Goal: Task Accomplishment & Management: Manage account settings

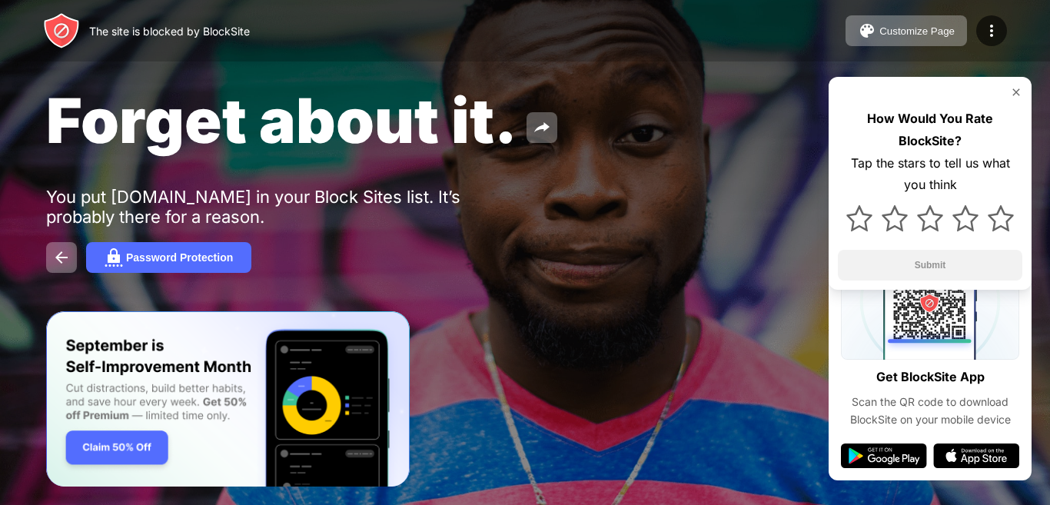
click at [994, 33] on img at bounding box center [991, 31] width 18 height 18
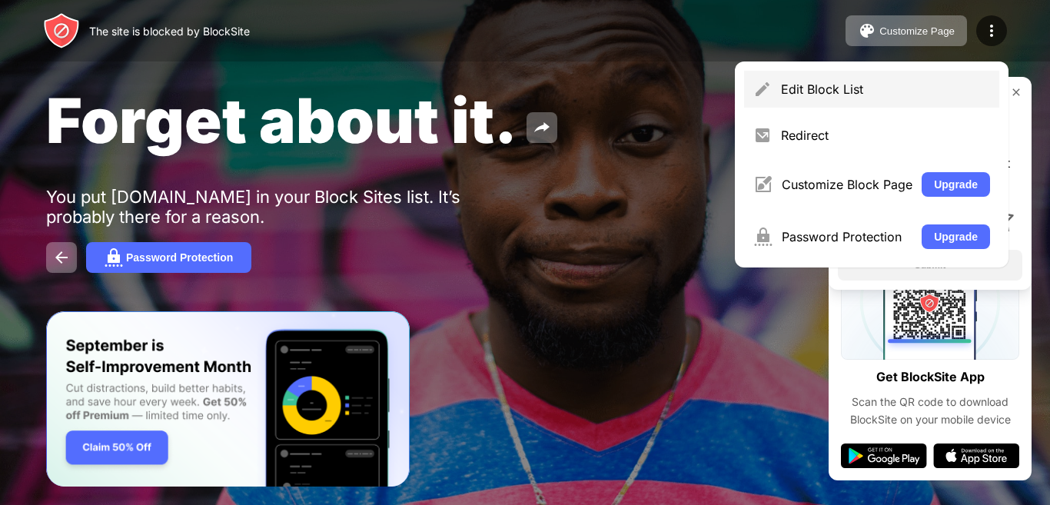
click at [848, 93] on div "Edit Block List" at bounding box center [885, 88] width 209 height 15
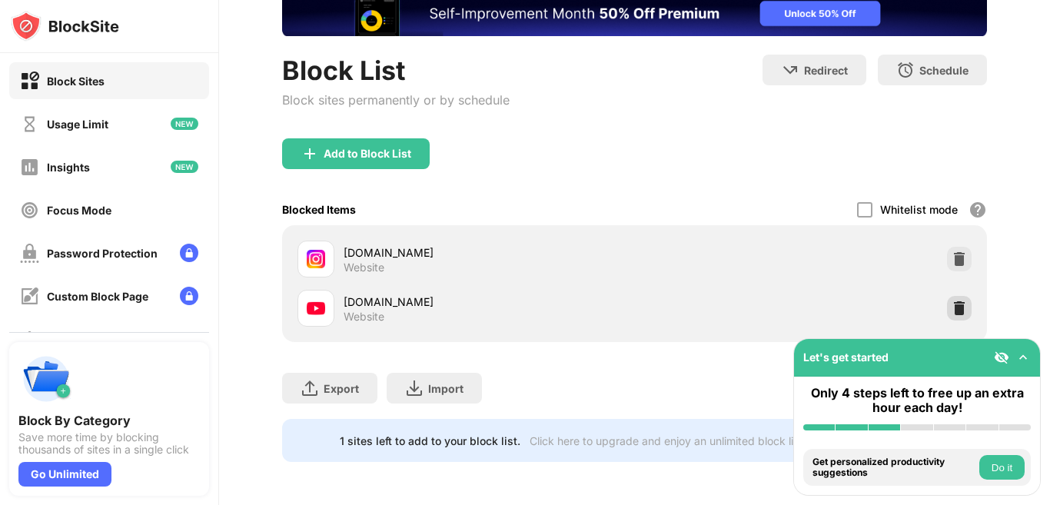
click at [951, 300] on img at bounding box center [958, 307] width 15 height 15
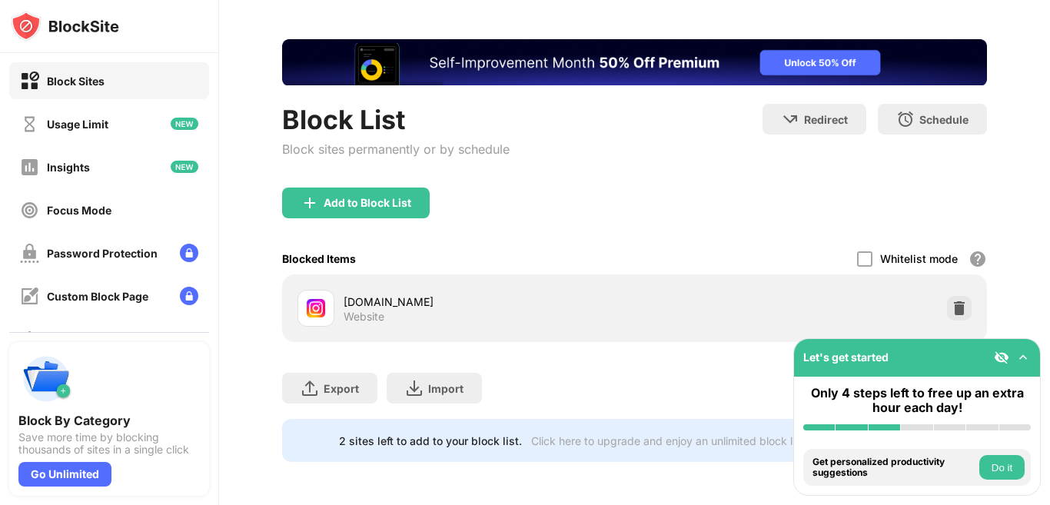
scroll to position [70, 0]
